Goal: Information Seeking & Learning: Learn about a topic

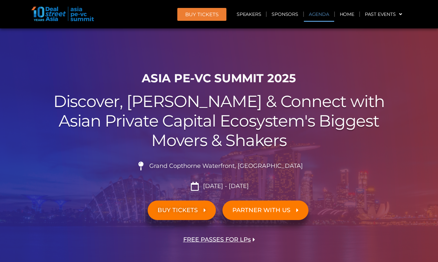
click at [315, 16] on link "Agenda" at bounding box center [319, 14] width 30 height 15
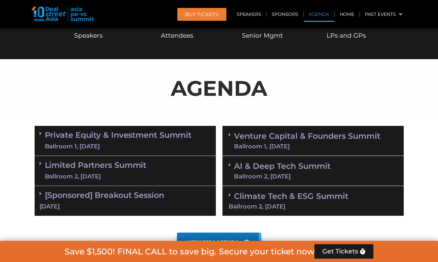
scroll to position [345, 0]
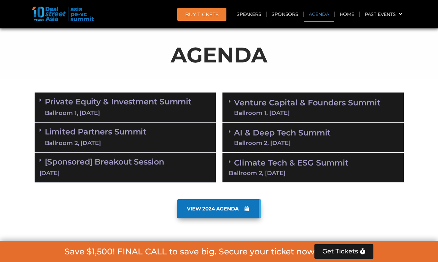
click at [268, 133] on link "AI & Deep Tech Summit Ballroom 2, 11 Sept" at bounding box center [282, 137] width 97 height 17
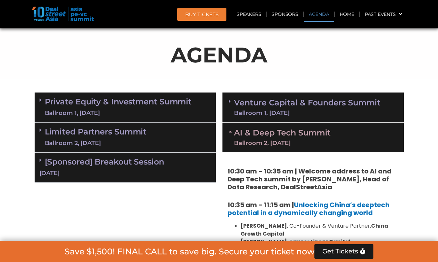
click at [243, 110] on div "Ballroom 1, [DATE]" at bounding box center [307, 113] width 146 height 6
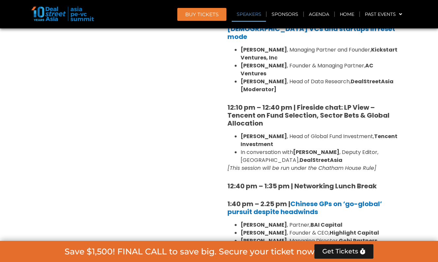
scroll to position [737, 0]
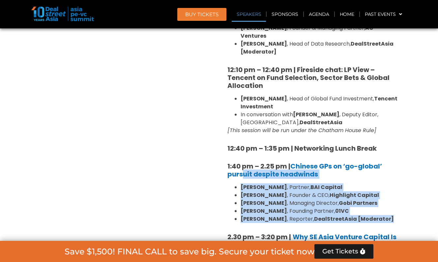
drag, startPoint x: 398, startPoint y: 203, endPoint x: 243, endPoint y: 152, distance: 162.8
click at [243, 152] on div "8:00 am – 9:00 am | Registration & Networking Coffee 9:00 am – 9:15 am | Welcom…" at bounding box center [314, 190] width 172 height 891
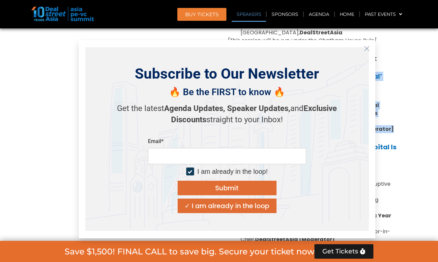
scroll to position [876, 0]
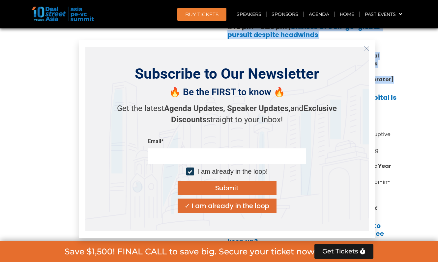
click at [366, 51] on button "Close" at bounding box center [367, 48] width 11 height 11
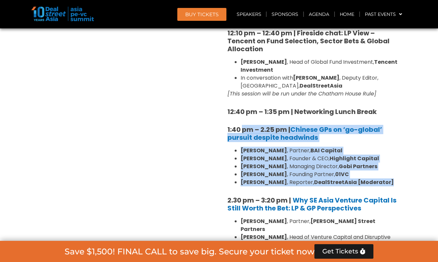
scroll to position [845, 0]
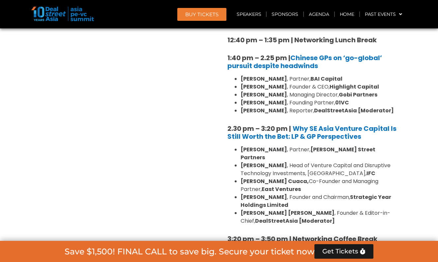
click at [401, 186] on div "8:00 am – 9:00 am | Registration & Networking Coffee 9:00 am – 9:15 am | Welcom…" at bounding box center [313, 80] width 181 height 916
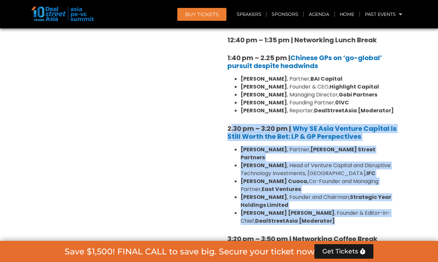
drag, startPoint x: 392, startPoint y: 200, endPoint x: 231, endPoint y: 111, distance: 183.5
click at [231, 111] on div "8:00 am – 9:00 am | Registration & Networking Coffee 9:00 am – 9:15 am | Welcom…" at bounding box center [314, 82] width 172 height 891
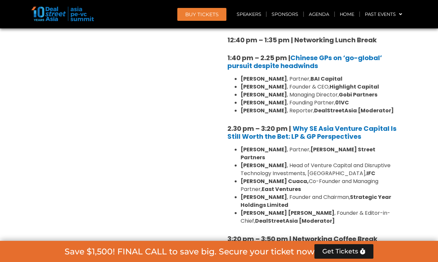
click at [219, 110] on div "Private Equity & Investment Summit Ballroom 1, 10 Sept 8:00 am – 9:00 am | Regi…" at bounding box center [125, 254] width 188 height 1331
click at [228, 100] on div "8:00 am – 9:00 am | Registration & Networking Coffee 9:00 am – 9:15 am | Welcom…" at bounding box center [314, 82] width 172 height 891
